Goal: Task Accomplishment & Management: Manage account settings

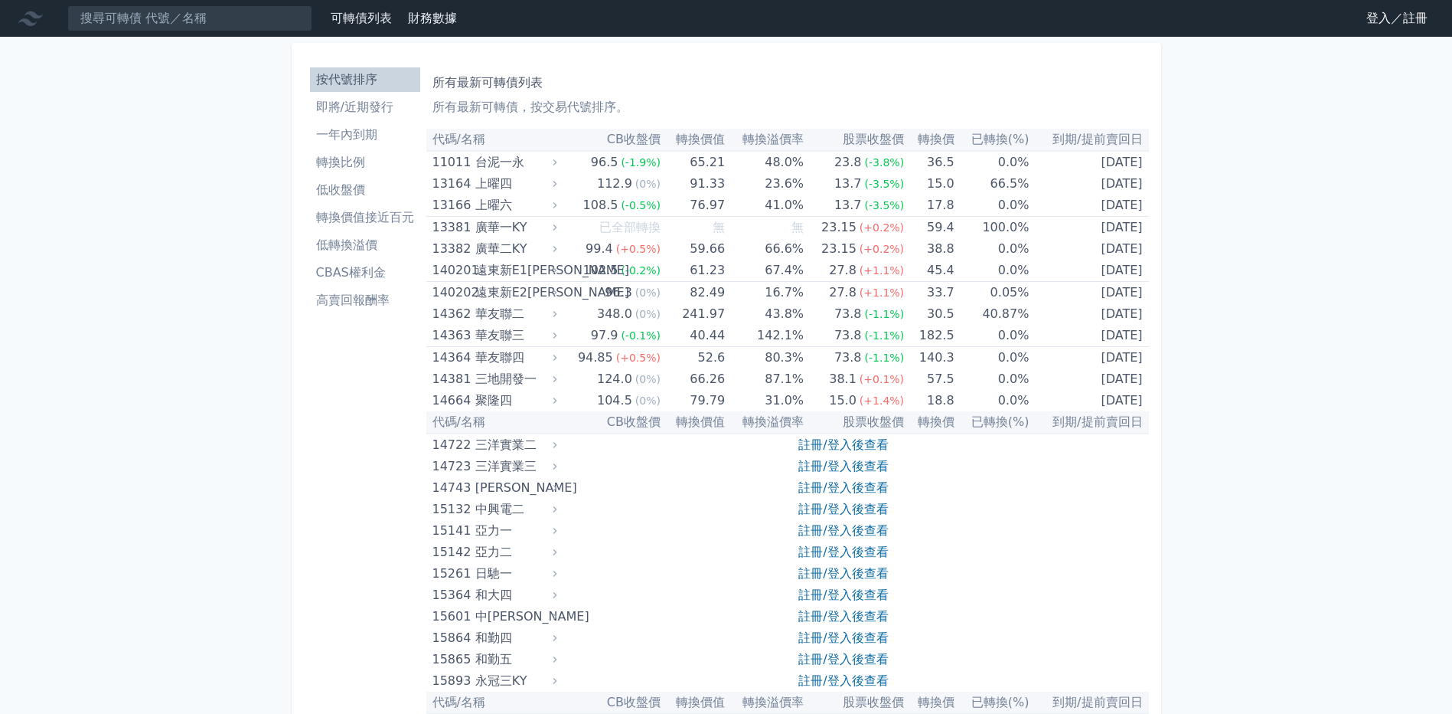
click at [1407, 8] on link "登入／註冊" at bounding box center [1397, 18] width 86 height 25
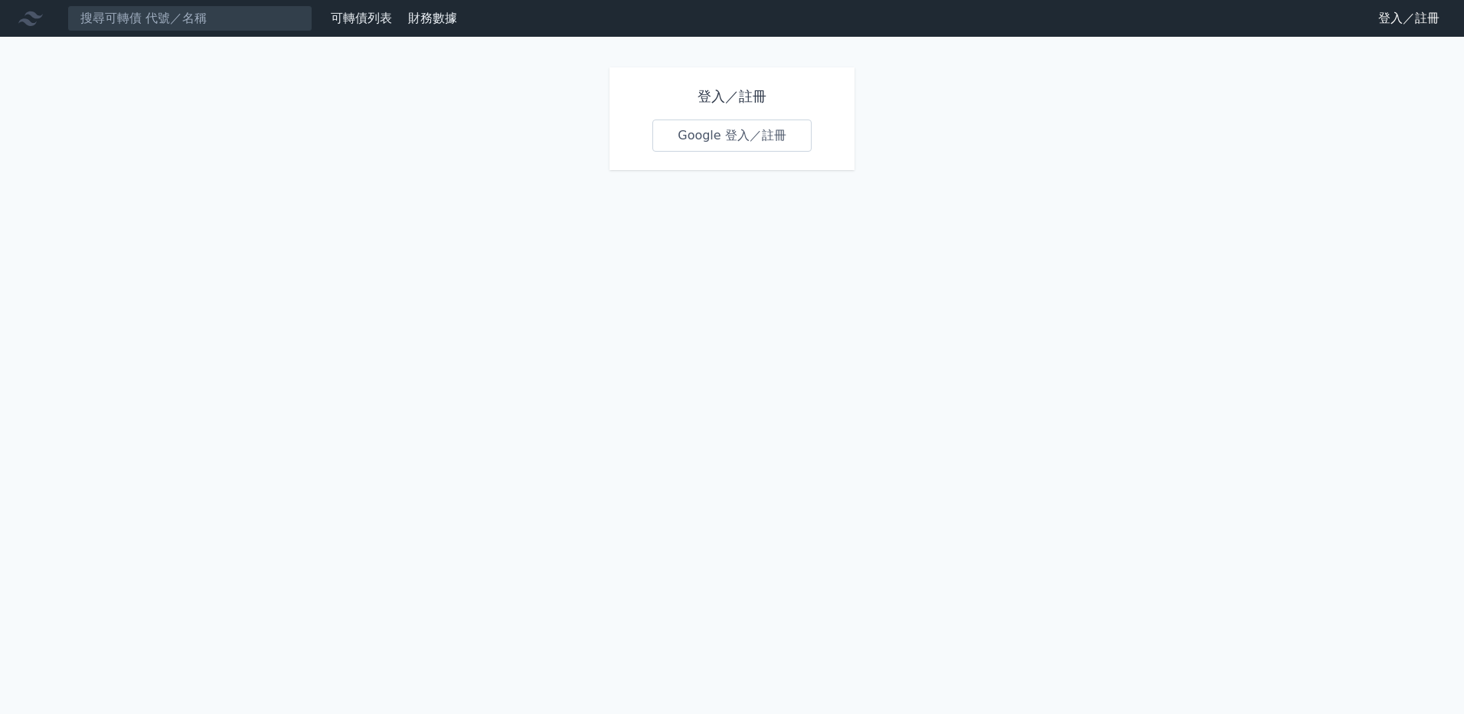
click at [760, 129] on link "Google 登入／註冊" at bounding box center [731, 135] width 159 height 32
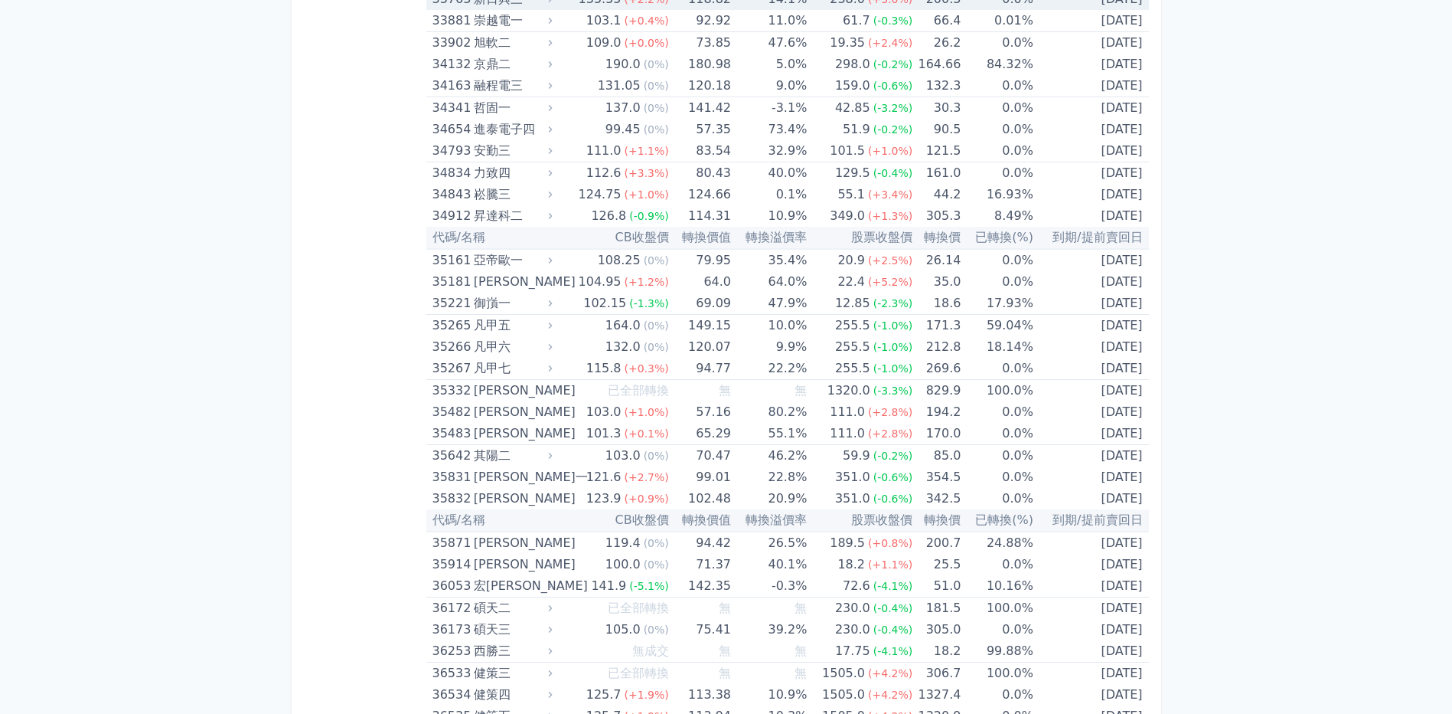
scroll to position [3522, 0]
